Goal: Navigation & Orientation: Find specific page/section

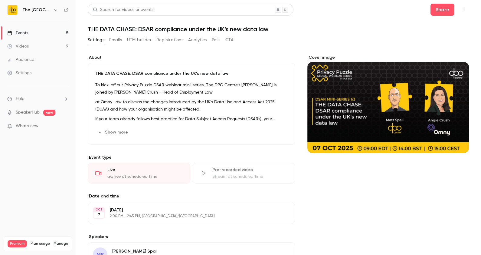
click at [37, 31] on link "Events 5" at bounding box center [38, 32] width 76 height 13
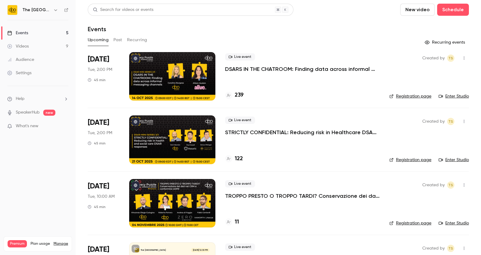
click at [116, 37] on button "Past" at bounding box center [117, 40] width 9 height 10
